Goal: Find specific page/section: Find specific page/section

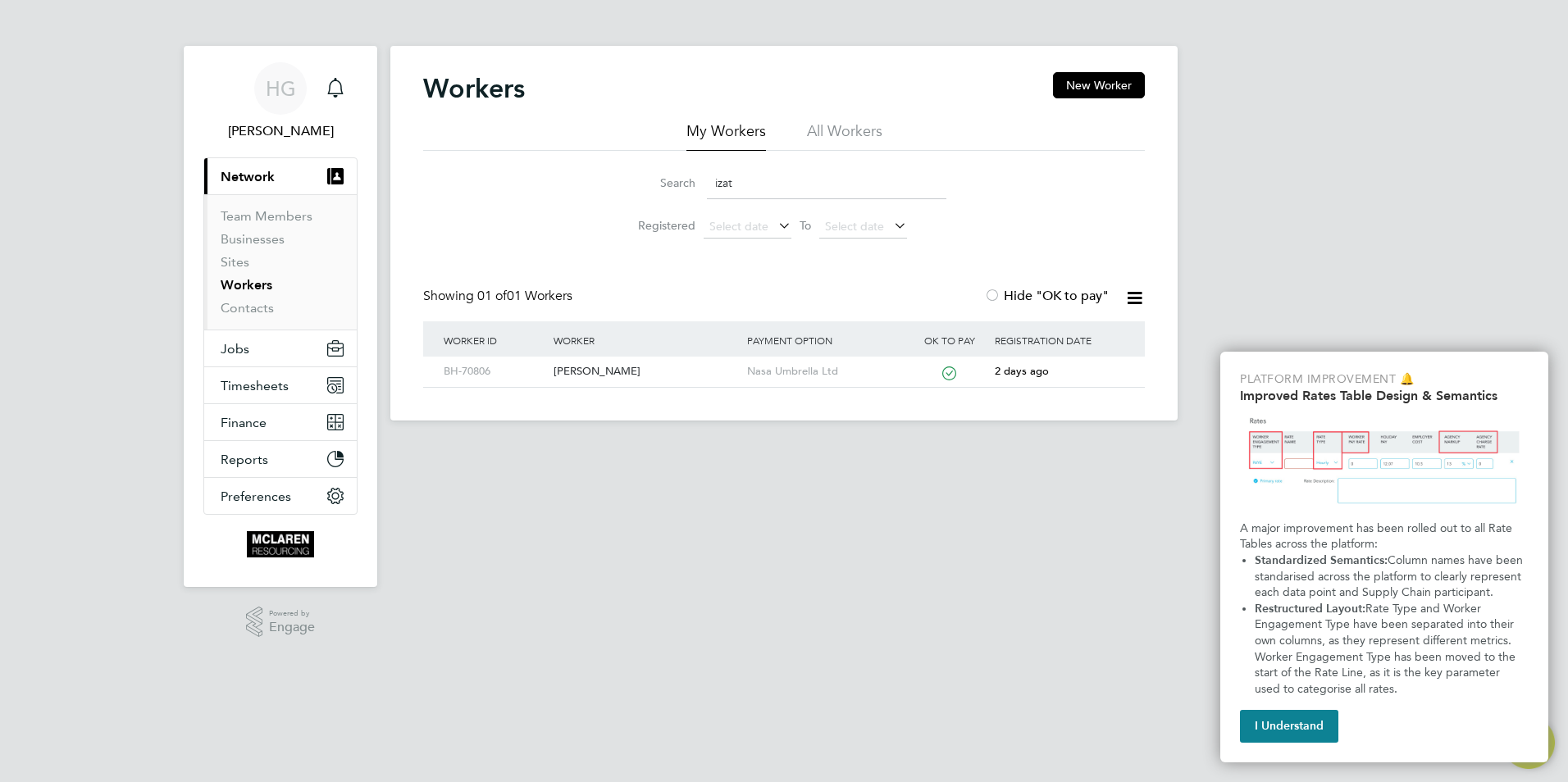
drag, startPoint x: 0, startPoint y: 0, endPoint x: 621, endPoint y: 194, distance: 650.6
click at [621, 194] on li "Search izat" at bounding box center [784, 183] width 366 height 48
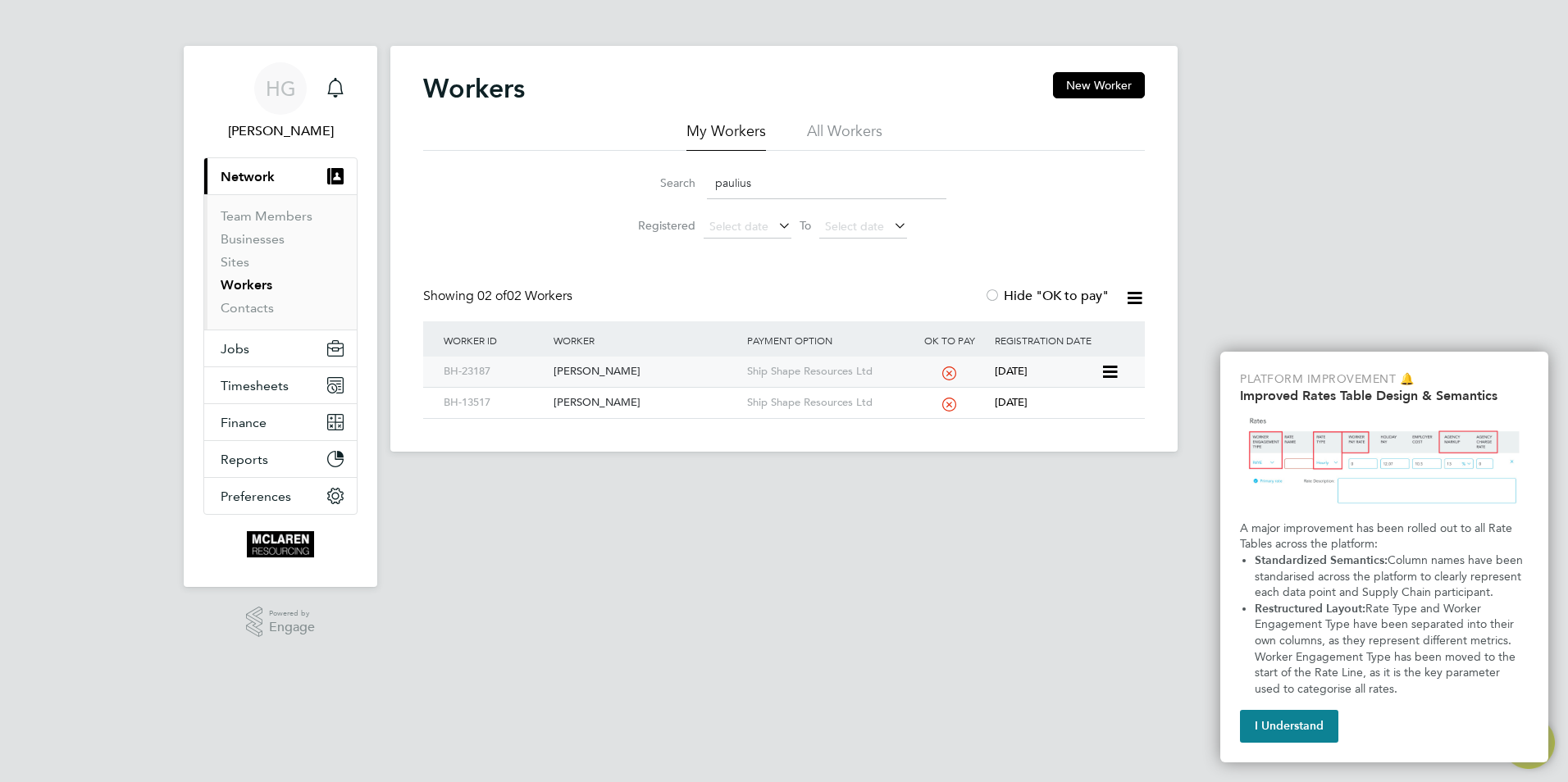
type input "paulius"
click at [608, 370] on div "[PERSON_NAME]" at bounding box center [646, 371] width 193 height 30
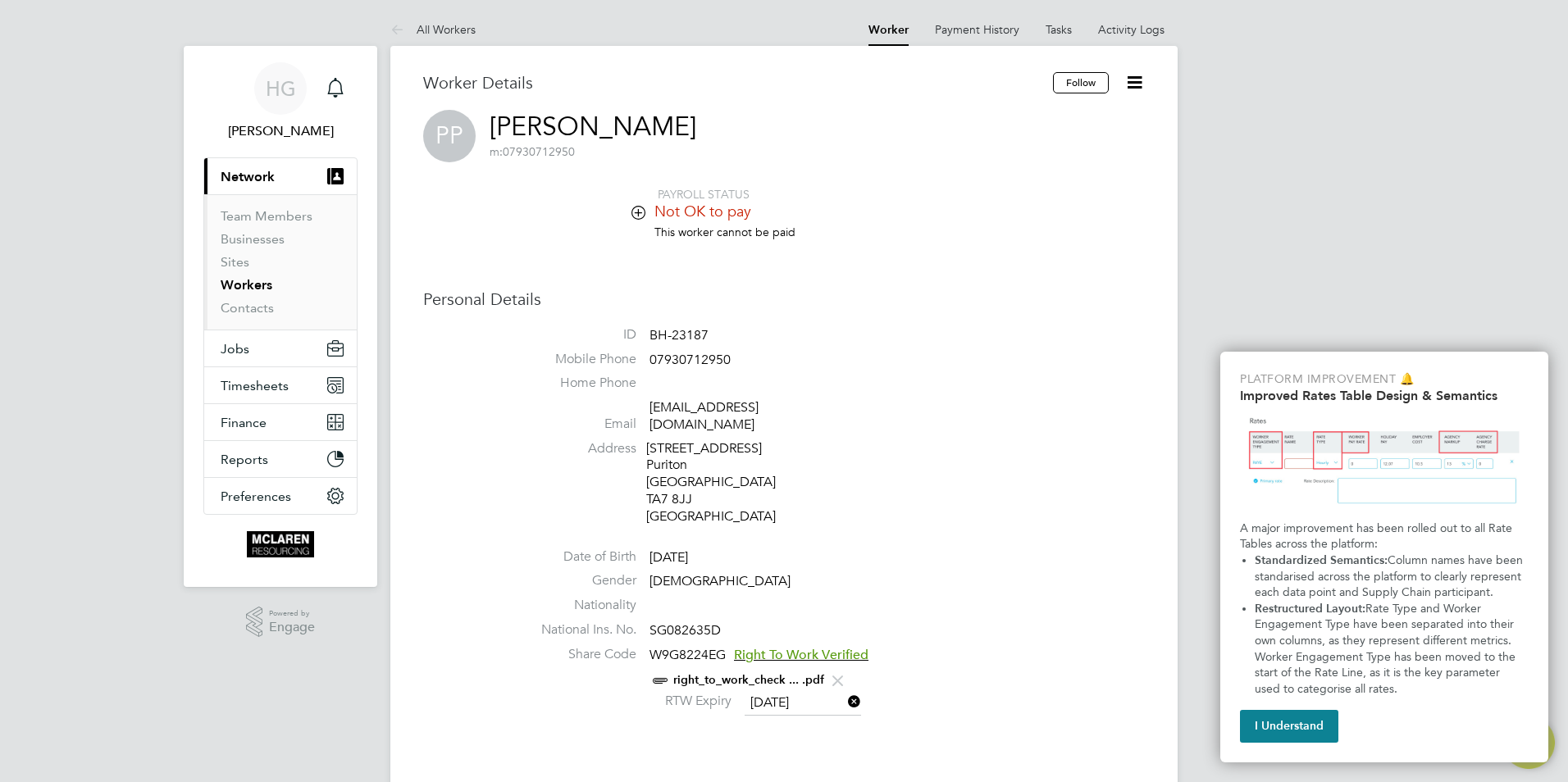
click at [634, 218] on icon at bounding box center [638, 211] width 12 height 12
